Goal: Find specific page/section: Find specific page/section

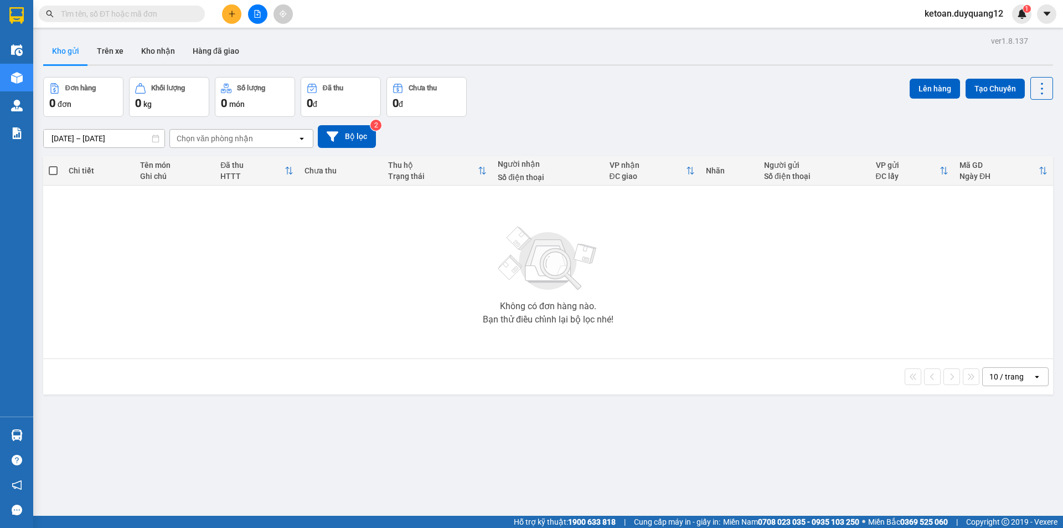
click at [54, 264] on div "Không có đơn hàng nào. Bạn thử điều chỉnh lại bộ lọc nhé!" at bounding box center [548, 272] width 999 height 166
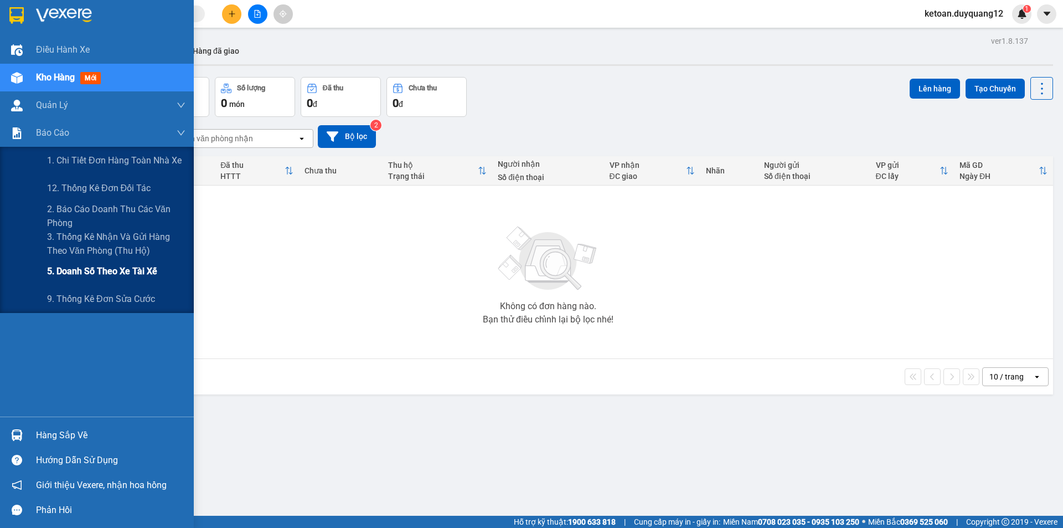
click at [91, 270] on span "5. Doanh số theo xe tài xế" at bounding box center [102, 271] width 110 height 14
